Goal: Find specific page/section

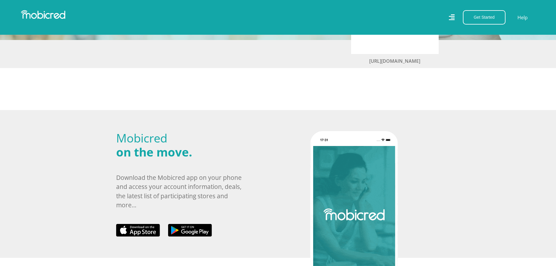
scroll to position [119, 0]
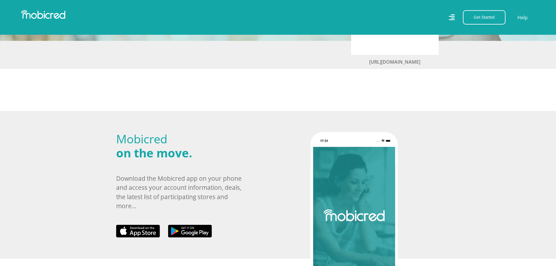
drag, startPoint x: 559, startPoint y: 92, endPoint x: 559, endPoint y: 136, distance: 43.5
click at [556, 136] on html "Stores Categories Mall About Us For Merchants For Developers Help Sign Up Sign …" at bounding box center [278, 233] width 556 height 705
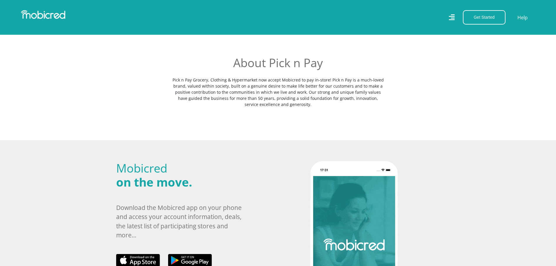
scroll to position [115, 0]
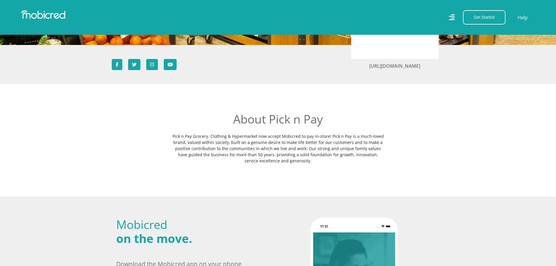
click at [362, 170] on div "About Pick n Pay Pick n Pay Grocery, Clothing & Hypermarket now accept Mobicred…" at bounding box center [278, 147] width 333 height 70
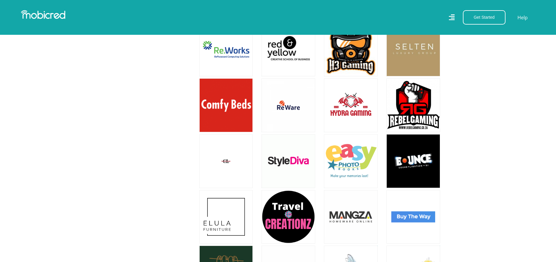
scroll to position [2407, 0]
